Goal: Task Accomplishment & Management: Complete application form

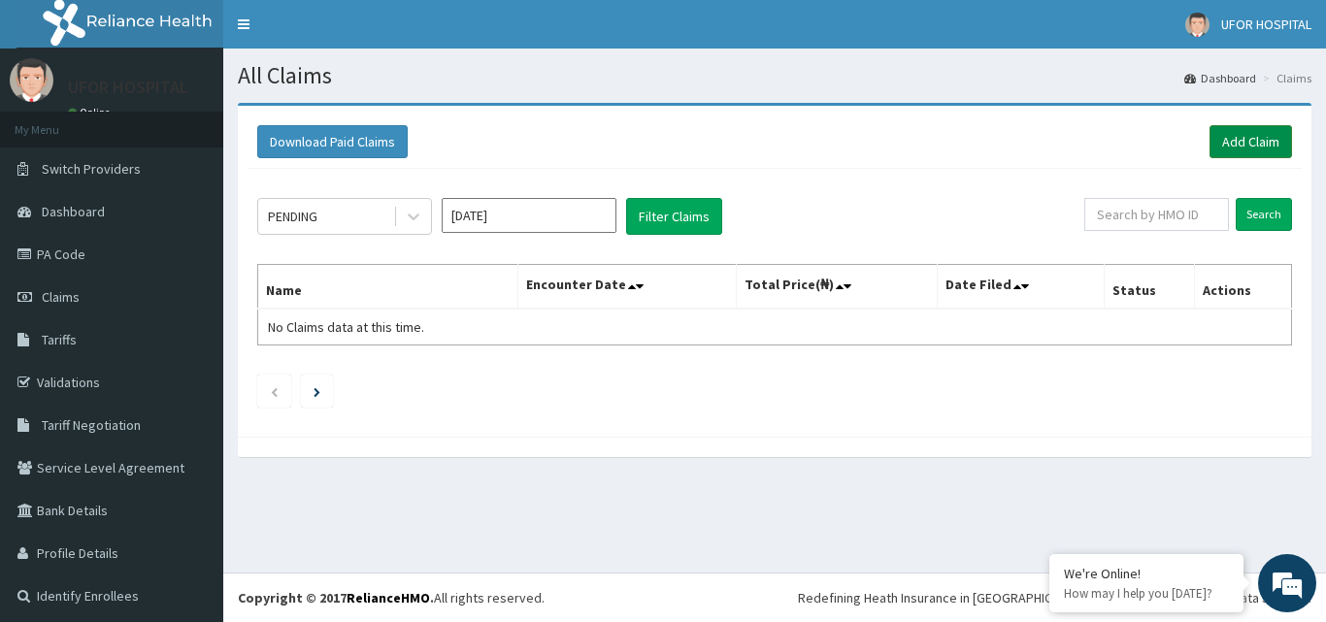
click at [1224, 133] on link "Add Claim" at bounding box center [1251, 141] width 83 height 33
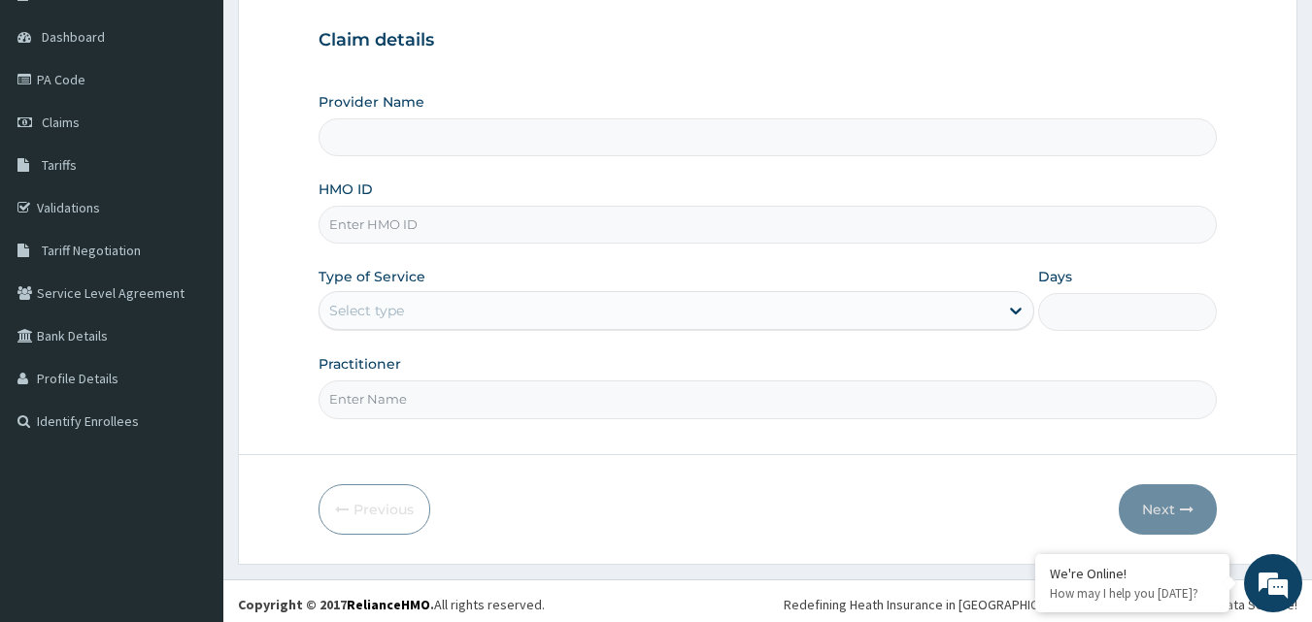
scroll to position [182, 0]
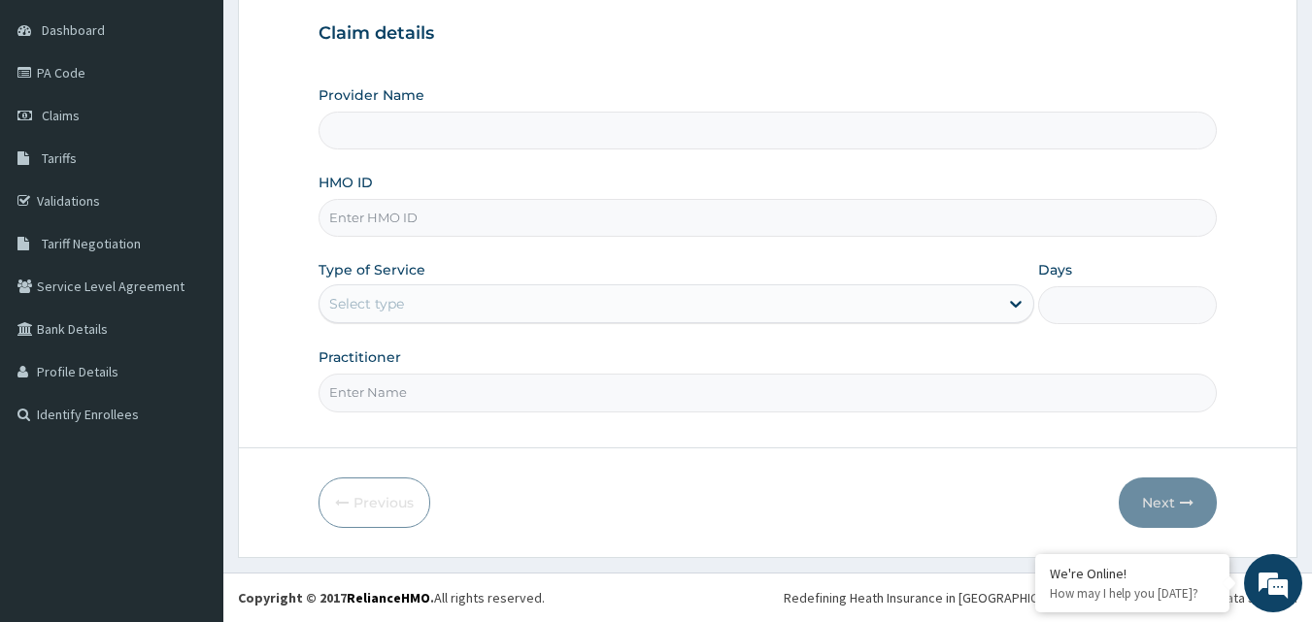
type input "UFOR HOSPITAL"
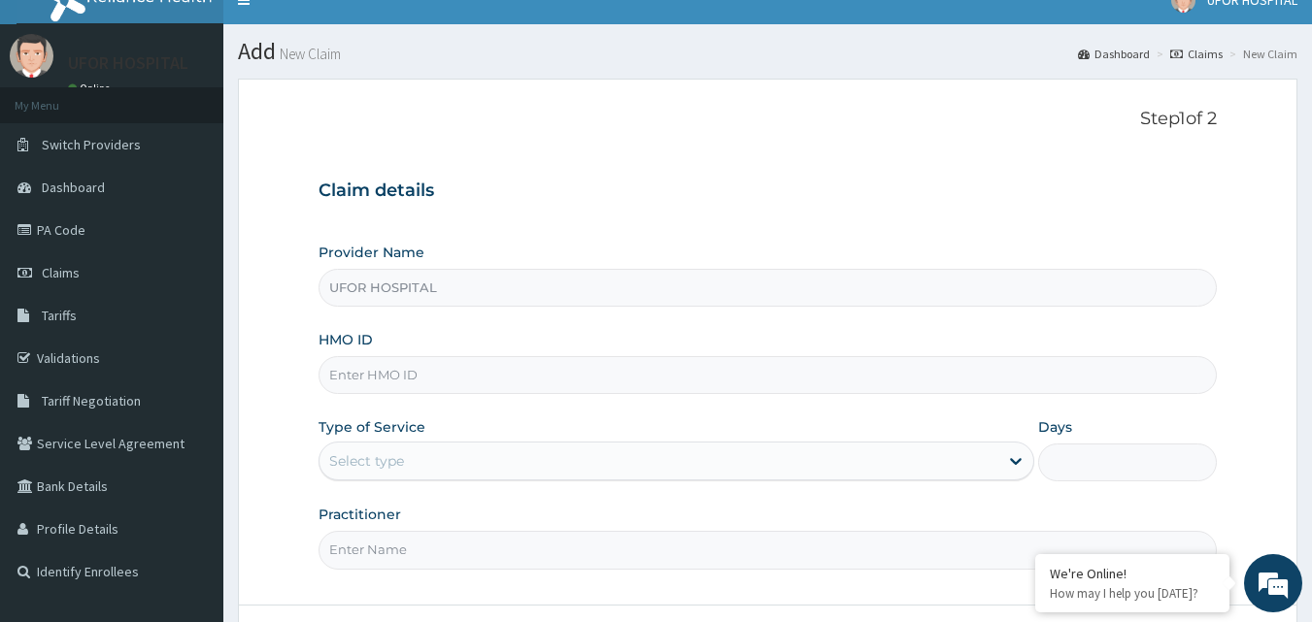
scroll to position [0, 0]
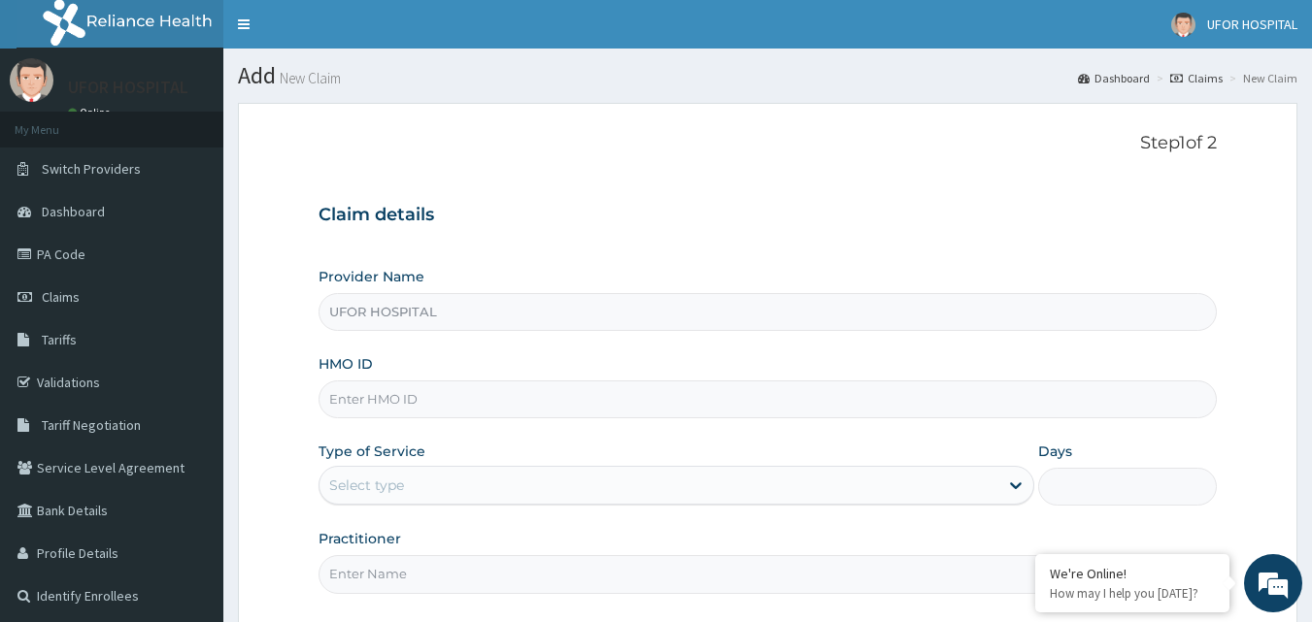
click at [402, 396] on input "HMO ID" at bounding box center [767, 400] width 899 height 38
paste input "nni/10155/b"
type input "nni/10155/b"
click at [561, 443] on div "Type of Service Select type" at bounding box center [676, 474] width 716 height 64
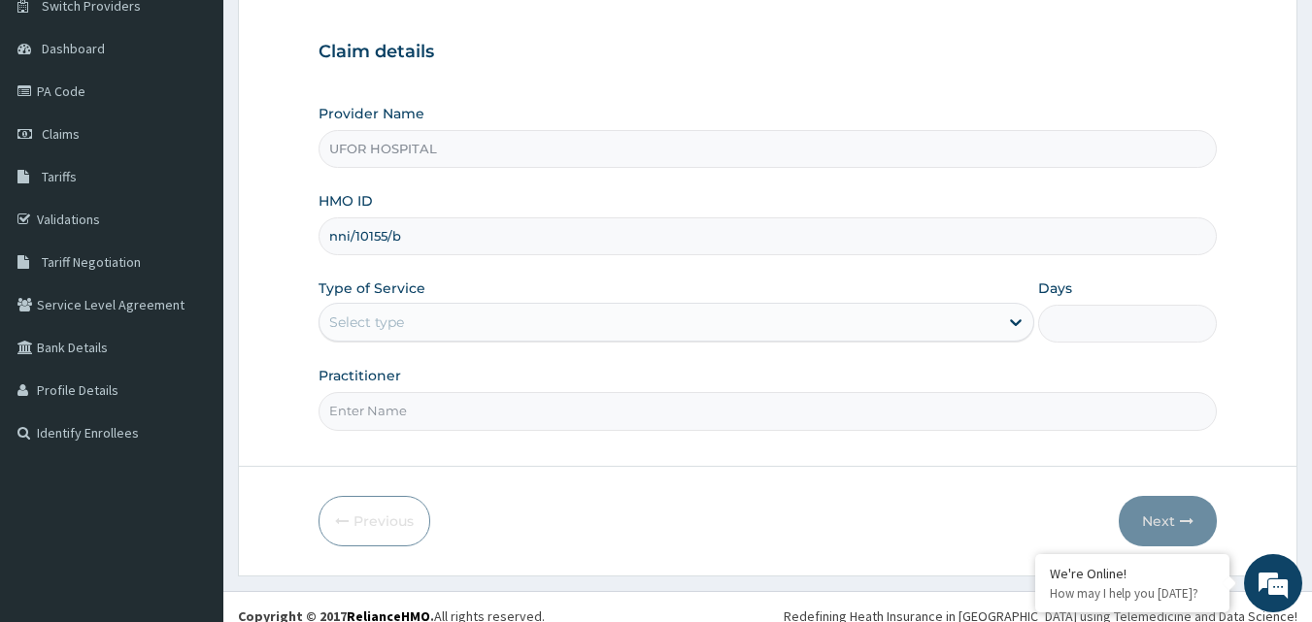
scroll to position [182, 0]
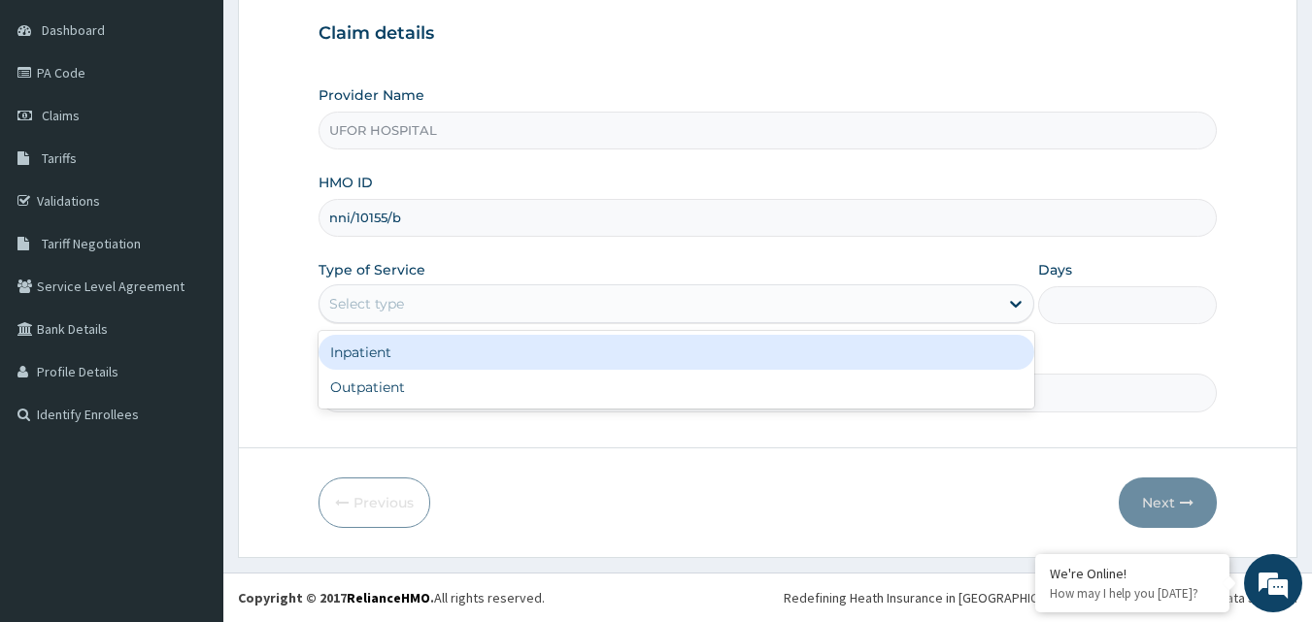
click at [503, 306] on div "Select type" at bounding box center [658, 303] width 679 height 31
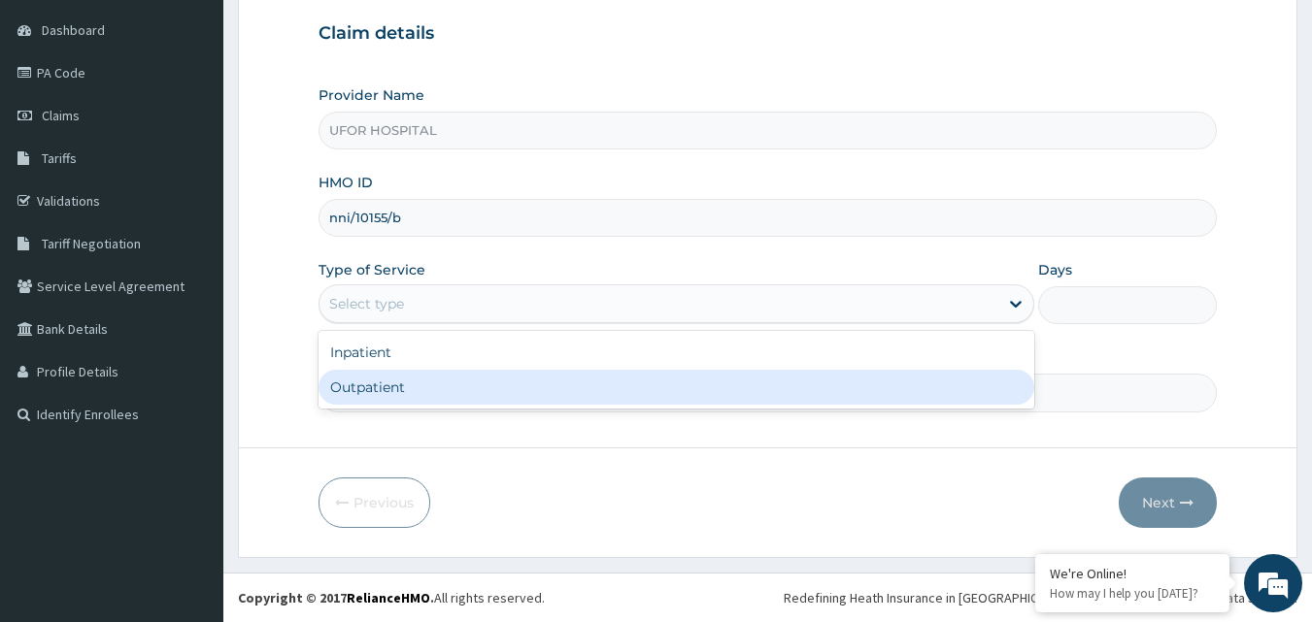
click at [472, 375] on div "Outpatient" at bounding box center [676, 387] width 716 height 35
type input "1"
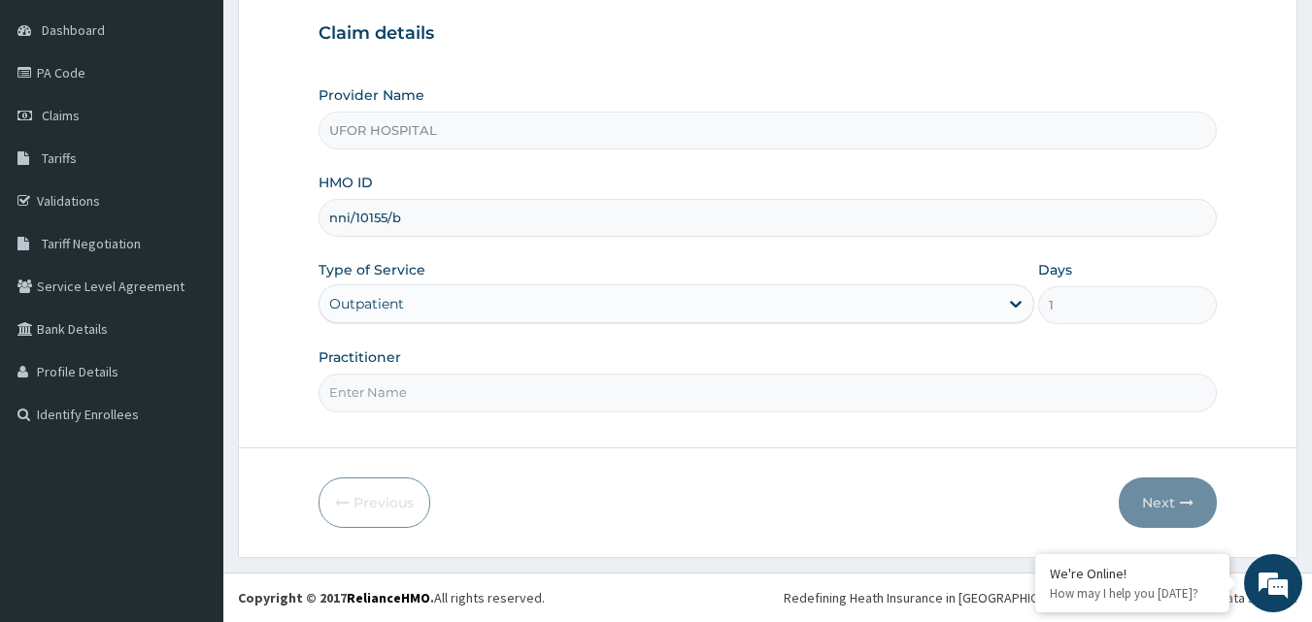
click at [450, 393] on input "Practitioner" at bounding box center [767, 393] width 899 height 38
type input "DR. [DATE]"
click at [1166, 501] on button "Next" at bounding box center [1168, 503] width 98 height 50
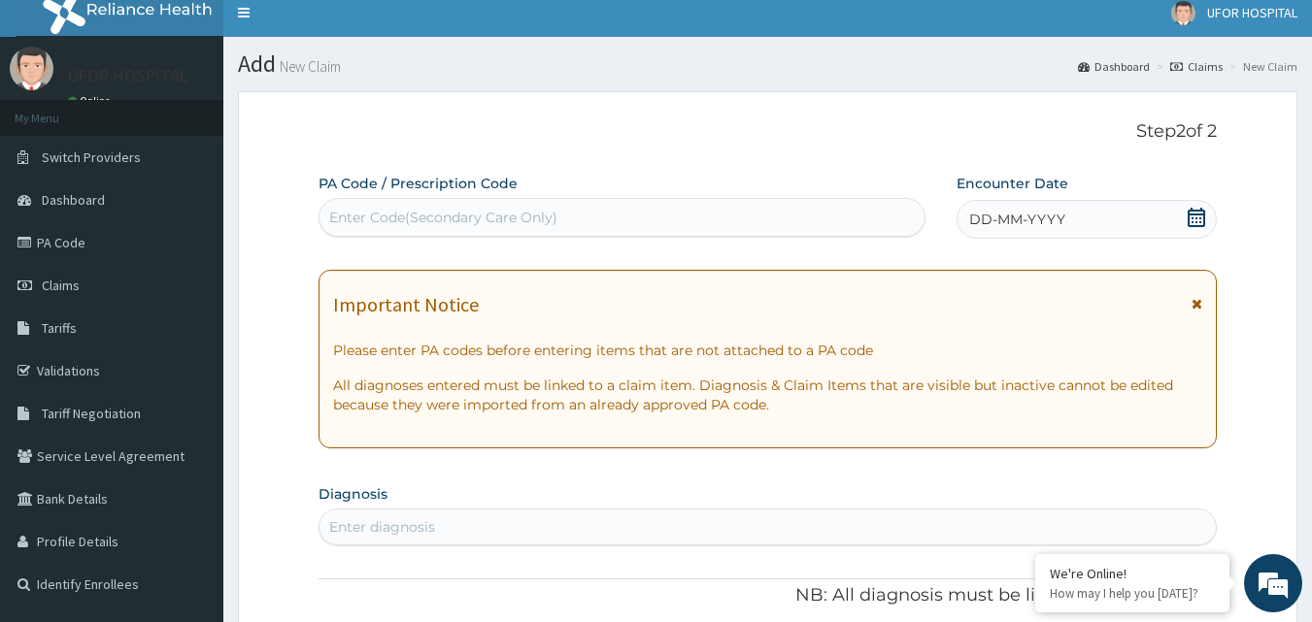
scroll to position [0, 0]
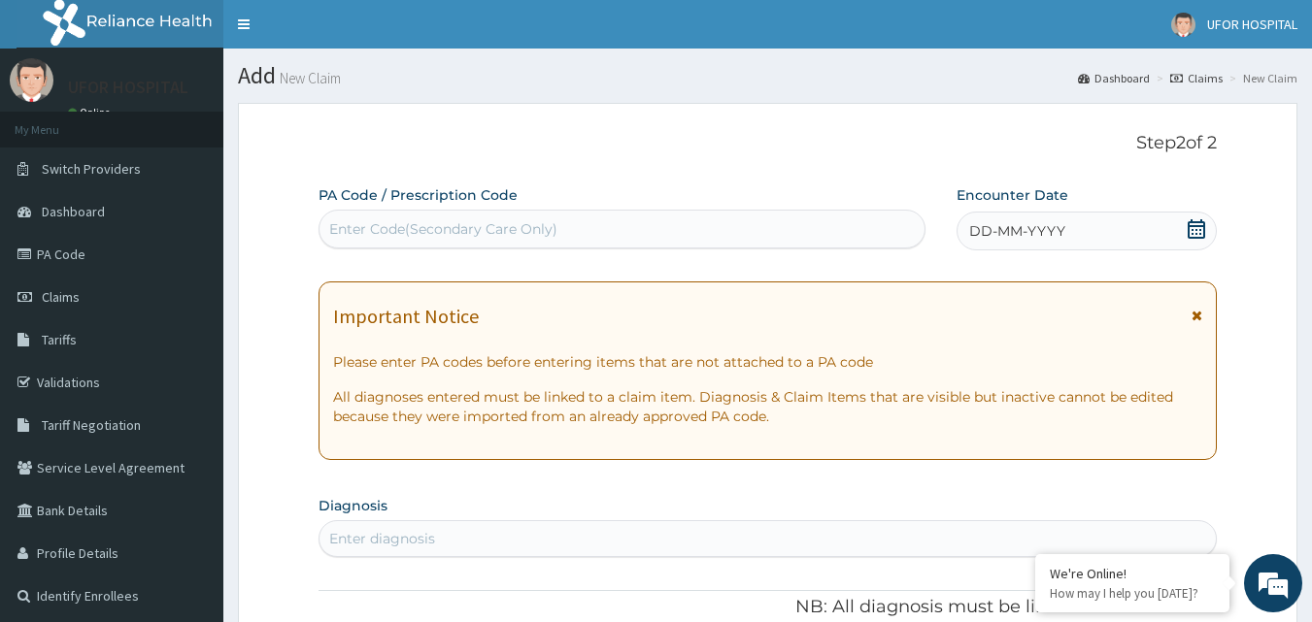
click at [493, 217] on div "Enter Code(Secondary Care Only)" at bounding box center [622, 229] width 606 height 31
paste input "PA/477F43"
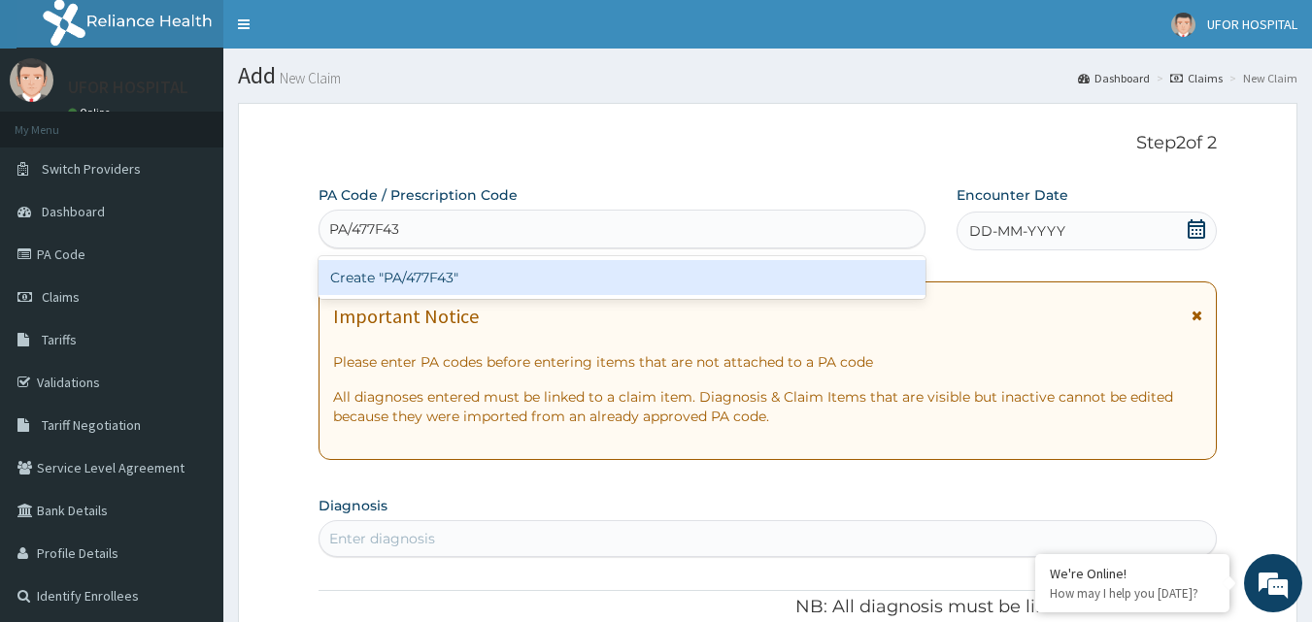
type input "PA/477F43"
click at [694, 271] on div "Create "PA/477F43"" at bounding box center [622, 277] width 608 height 35
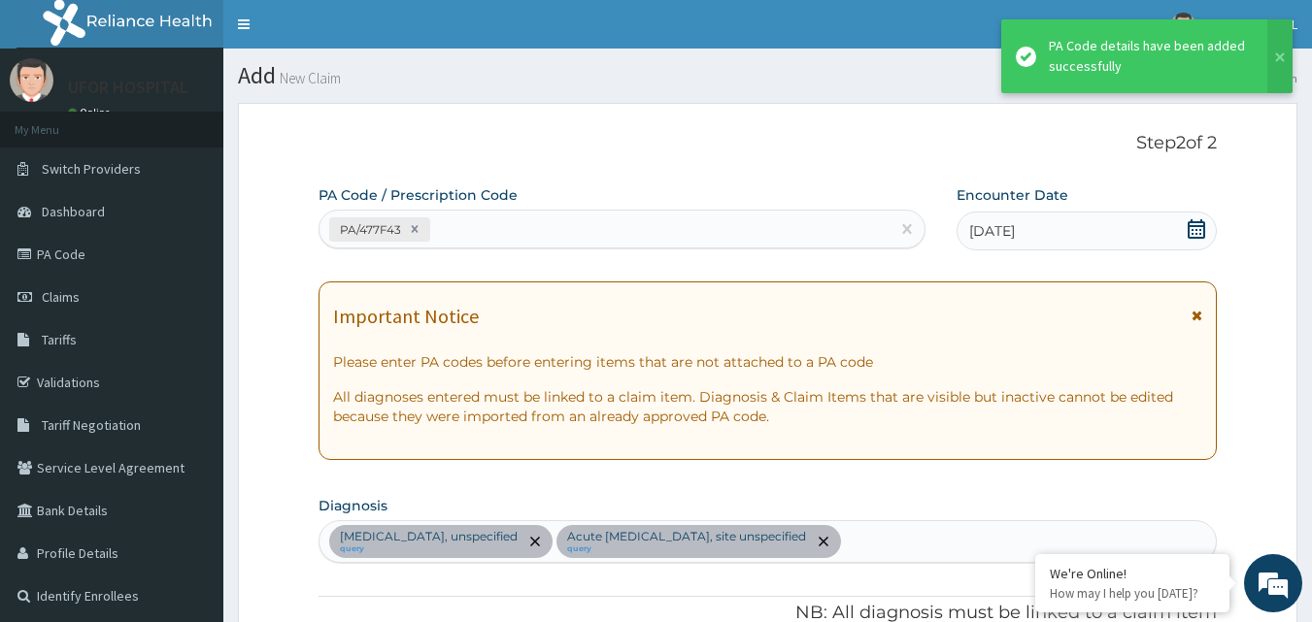
scroll to position [594, 0]
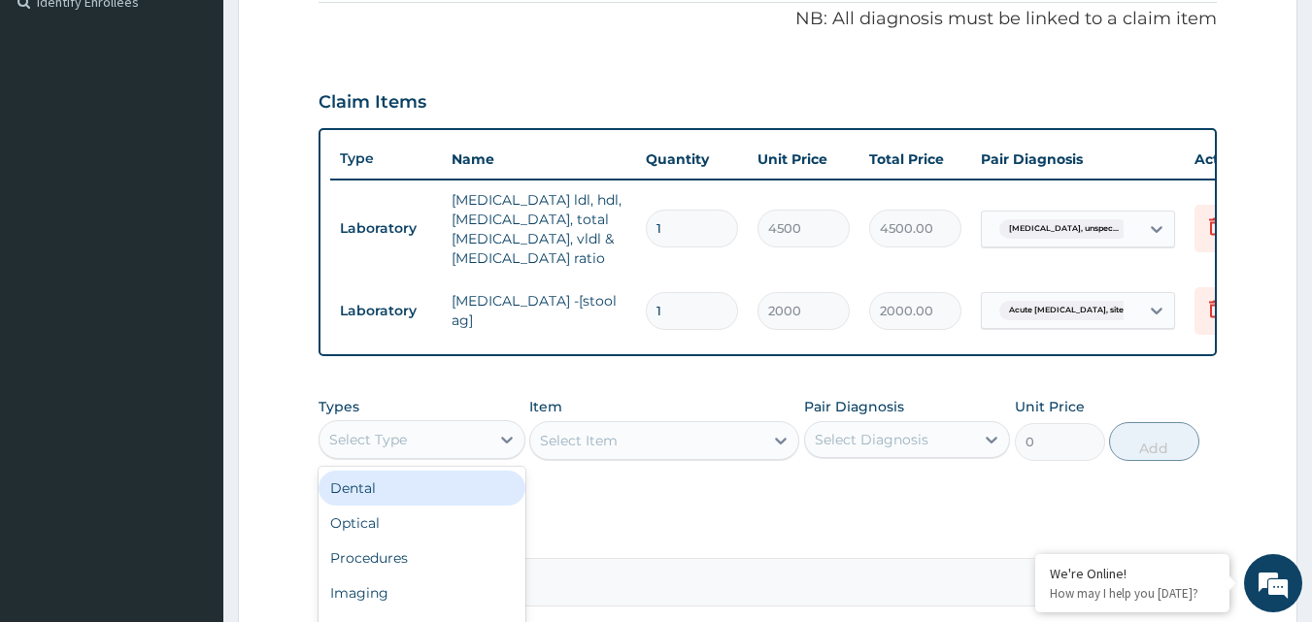
click at [443, 446] on div "Select Type" at bounding box center [404, 439] width 170 height 31
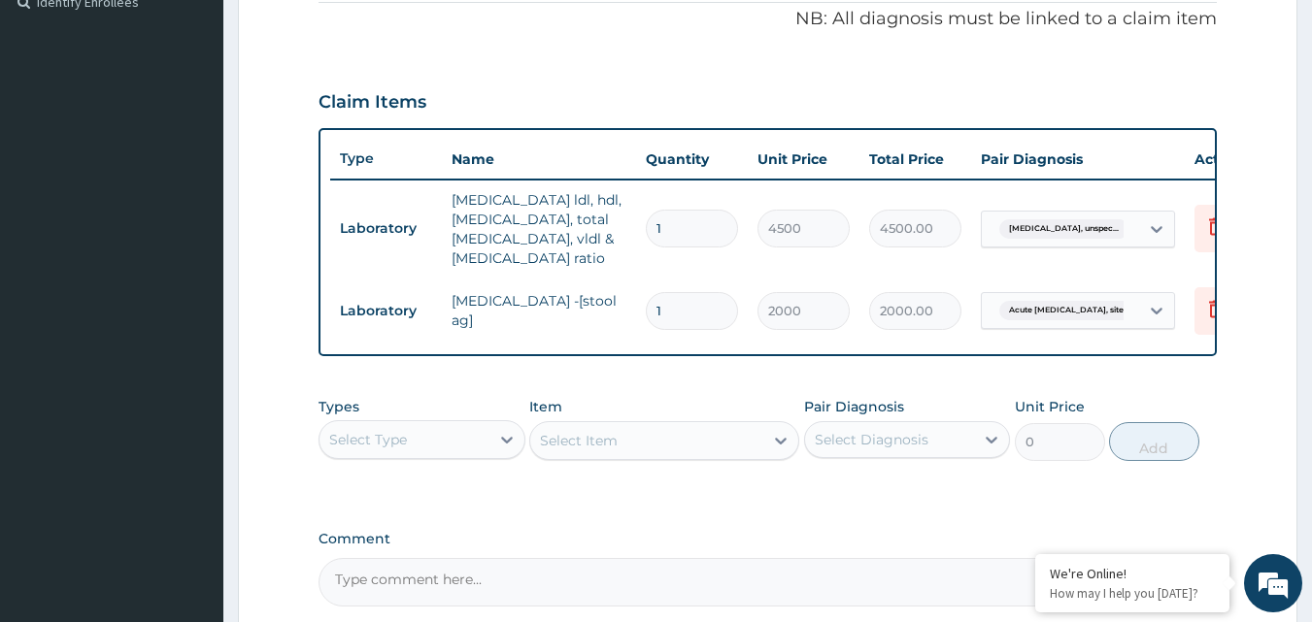
click at [750, 500] on div "Types Select Type Item Select Item Pair Diagnosis Select Diagnosis Unit Price 0…" at bounding box center [767, 443] width 899 height 113
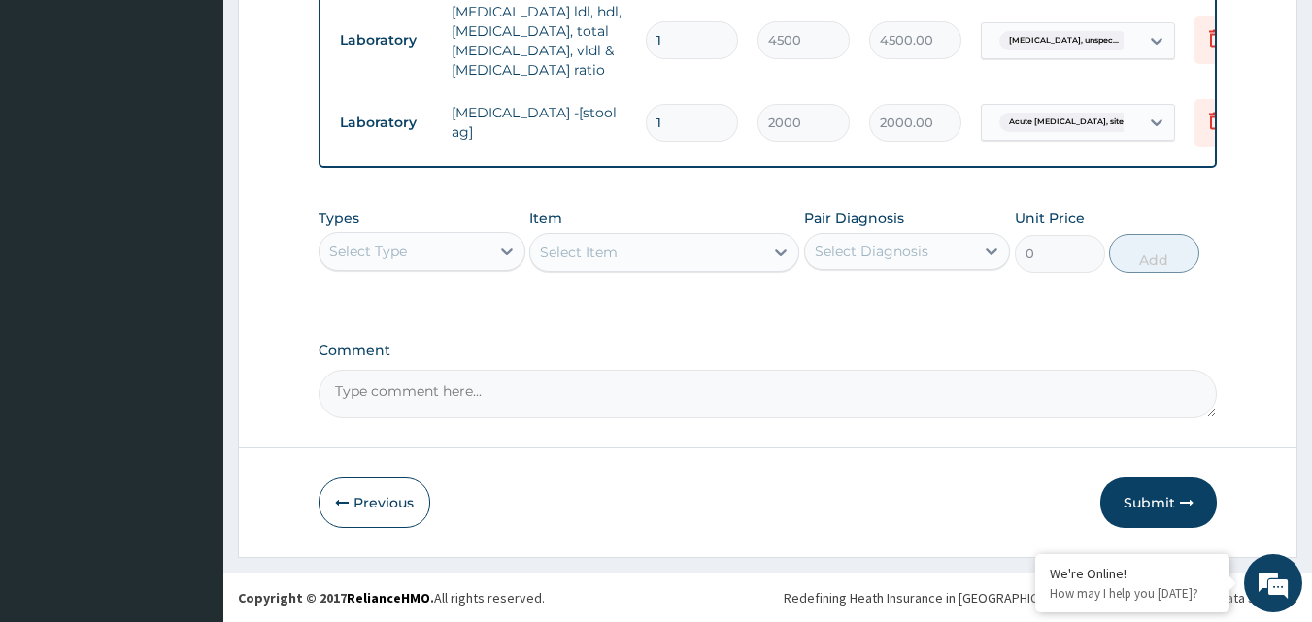
scroll to position [797, 0]
click at [1133, 498] on button "Submit" at bounding box center [1158, 503] width 117 height 50
